Goal: Use online tool/utility: Utilize a website feature to perform a specific function

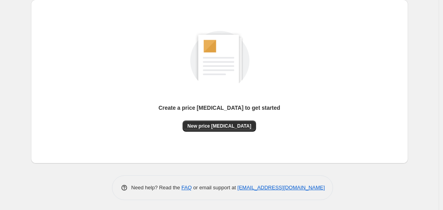
scroll to position [88, 0]
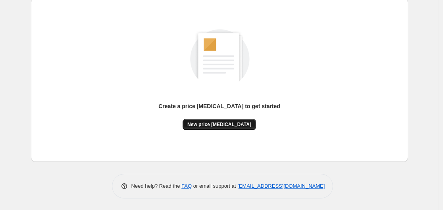
click at [220, 126] on span "New price [MEDICAL_DATA]" at bounding box center [220, 124] width 64 height 6
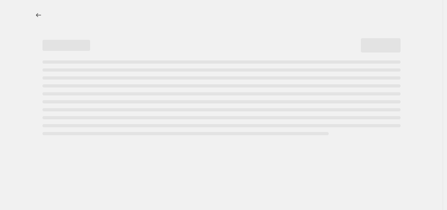
select select "percentage"
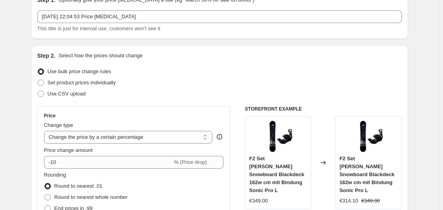
scroll to position [119, 0]
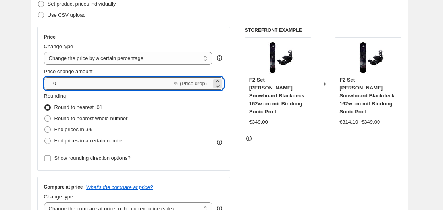
click at [135, 81] on input "-10" at bounding box center [108, 83] width 128 height 13
type input "-1"
type input "-35"
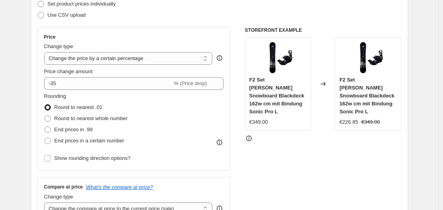
click at [33, 56] on div "Step 2. Select how the prices should change Use bulk price change rules Set pro…" at bounding box center [219, 106] width 377 height 279
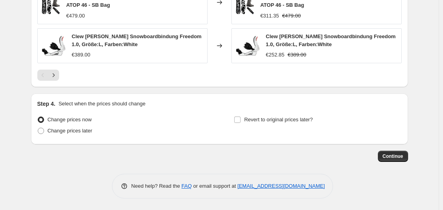
scroll to position [606, 0]
click at [395, 152] on button "Continue" at bounding box center [393, 155] width 30 height 11
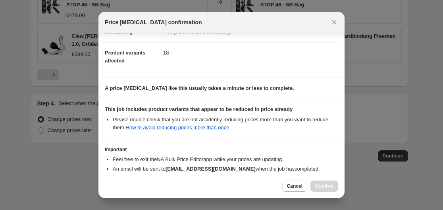
scroll to position [125, 0]
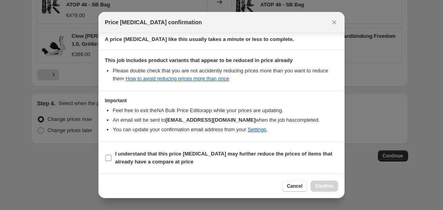
click at [107, 155] on input "I understand that this price [MEDICAL_DATA] may further reduce the prices of it…" at bounding box center [108, 158] width 6 height 6
checkbox input "true"
click at [330, 185] on span "Confirm" at bounding box center [324, 186] width 18 height 6
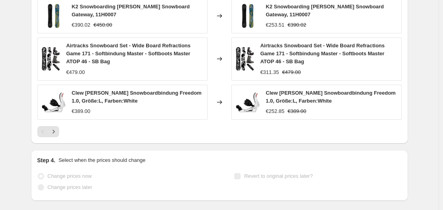
scroll to position [626, 0]
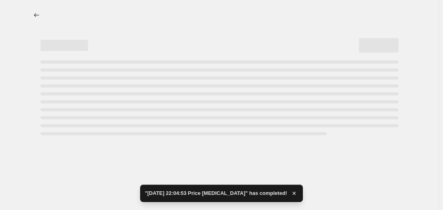
select select "percentage"
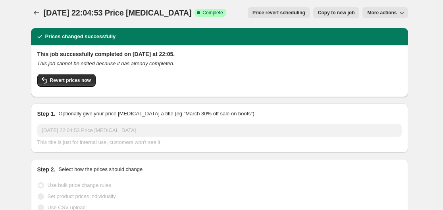
scroll to position [0, 0]
